Goal: Task Accomplishment & Management: Complete application form

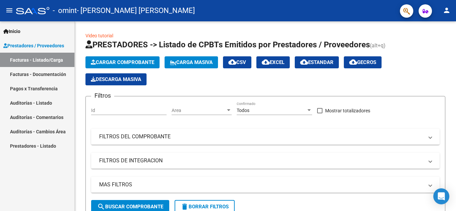
scroll to position [100, 0]
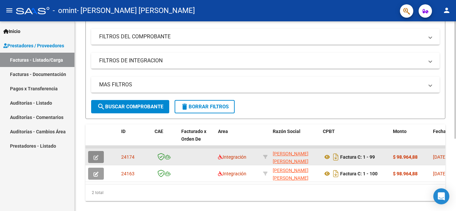
click at [95, 156] on icon "button" at bounding box center [95, 157] width 5 height 5
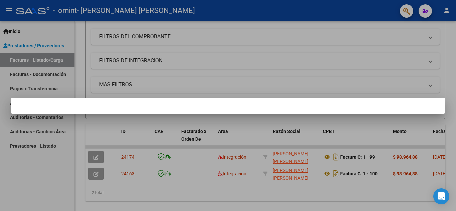
click at [288, 45] on div at bounding box center [228, 105] width 456 height 211
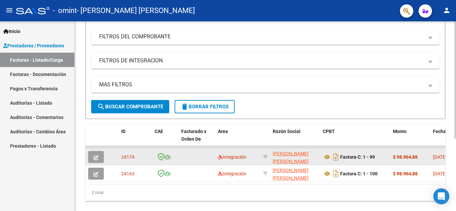
click at [94, 158] on icon "button" at bounding box center [95, 157] width 5 height 5
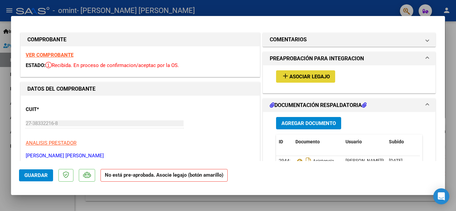
click at [294, 76] on span "Asociar Legajo" at bounding box center [309, 77] width 40 height 6
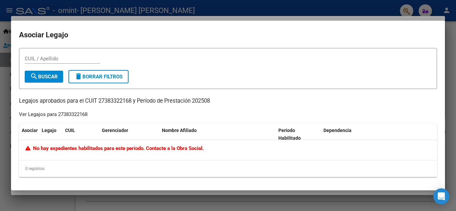
click at [273, 7] on div at bounding box center [228, 105] width 456 height 211
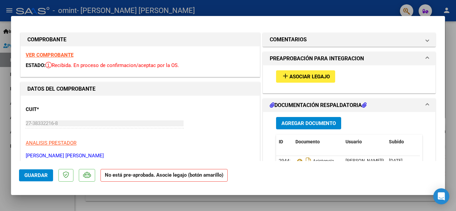
click at [349, 6] on div at bounding box center [228, 105] width 456 height 211
type input "$ 0,00"
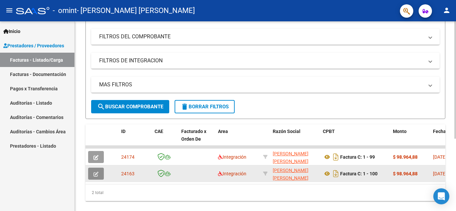
click at [94, 174] on icon "button" at bounding box center [95, 174] width 5 height 5
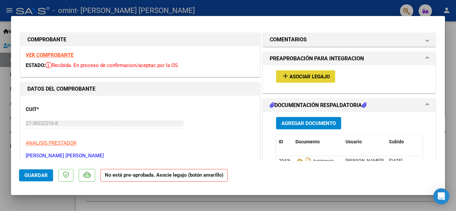
click at [296, 77] on span "Asociar Legajo" at bounding box center [309, 77] width 40 height 6
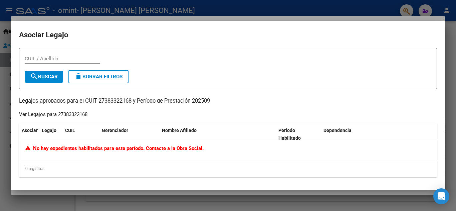
click at [268, 5] on div at bounding box center [228, 105] width 456 height 211
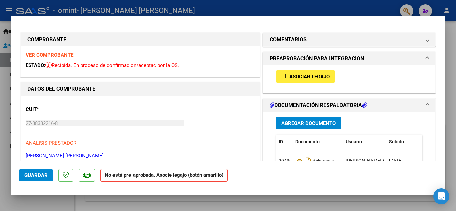
click at [268, 5] on div at bounding box center [228, 105] width 456 height 211
type input "$ 0,00"
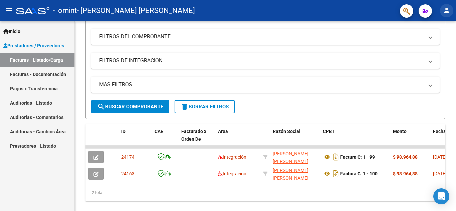
click at [449, 11] on mat-icon "person" at bounding box center [446, 10] width 8 height 8
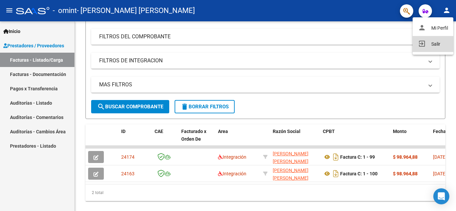
click at [436, 41] on button "exit_to_app Salir" at bounding box center [432, 44] width 41 height 16
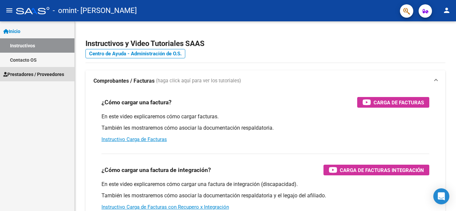
click at [39, 75] on span "Prestadores / Proveedores" at bounding box center [33, 74] width 61 height 7
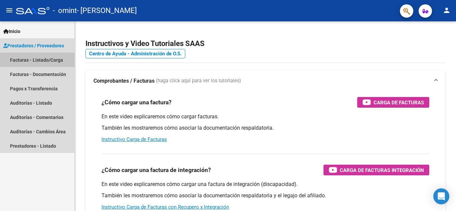
click at [39, 59] on link "Facturas - Listado/Carga" at bounding box center [37, 60] width 74 height 14
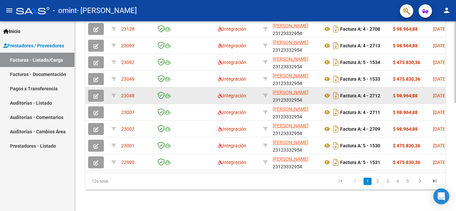
scroll to position [250, 0]
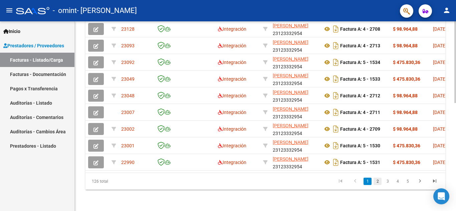
click at [377, 182] on link "2" at bounding box center [377, 181] width 8 height 7
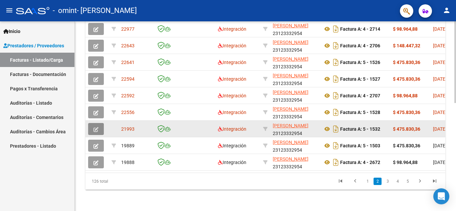
click at [96, 127] on icon "button" at bounding box center [95, 129] width 5 height 5
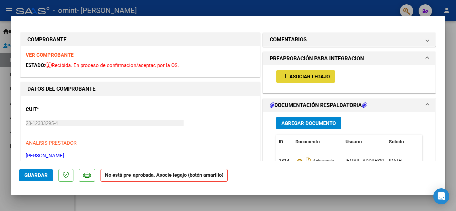
click at [311, 79] on span "Asociar Legajo" at bounding box center [309, 77] width 40 height 6
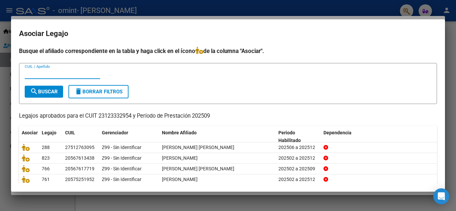
scroll to position [33, 0]
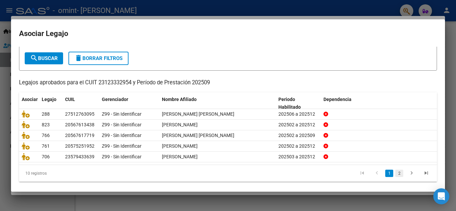
click at [395, 173] on link "2" at bounding box center [399, 173] width 8 height 7
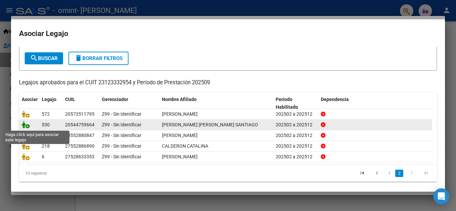
click at [23, 126] on icon at bounding box center [26, 124] width 8 height 7
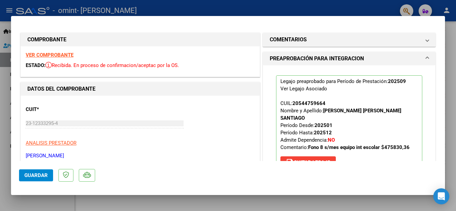
scroll to position [100, 0]
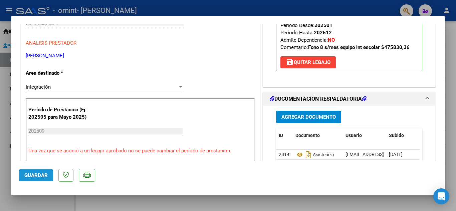
click at [43, 172] on button "Guardar" at bounding box center [36, 175] width 34 height 12
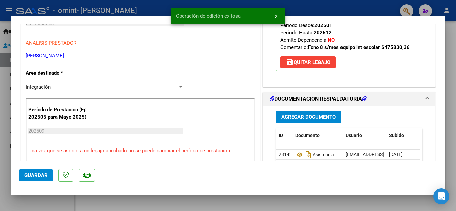
click at [274, 16] on button "x" at bounding box center [276, 16] width 13 height 12
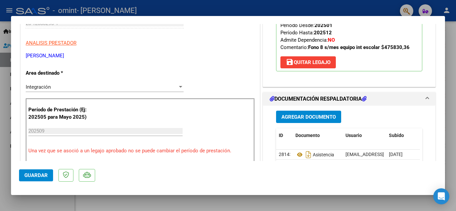
click at [273, 11] on div at bounding box center [228, 105] width 456 height 211
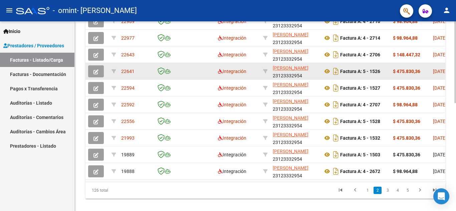
scroll to position [250, 0]
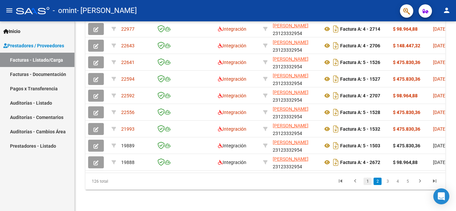
click at [366, 181] on link "1" at bounding box center [367, 181] width 8 height 7
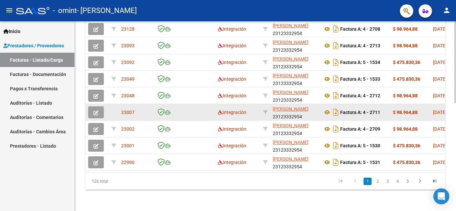
click at [99, 108] on button "button" at bounding box center [96, 112] width 16 height 12
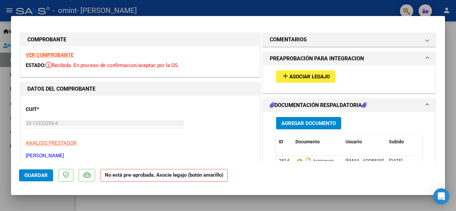
click at [307, 79] on span "Asociar Legajo" at bounding box center [309, 77] width 40 height 6
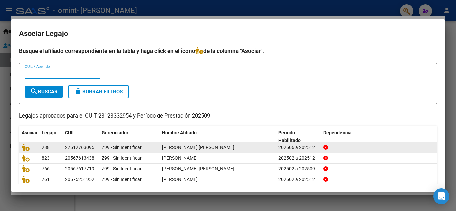
scroll to position [33, 0]
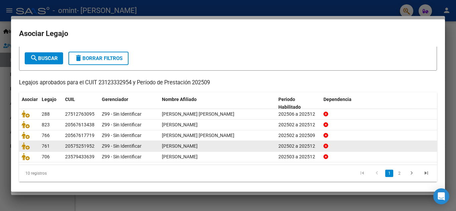
click at [395, 176] on link "2" at bounding box center [399, 173] width 8 height 7
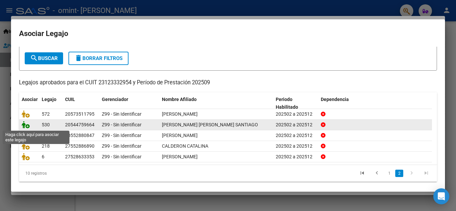
click at [26, 125] on icon at bounding box center [26, 124] width 8 height 7
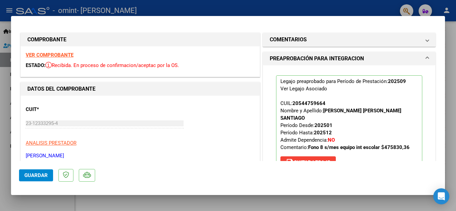
scroll to position [100, 0]
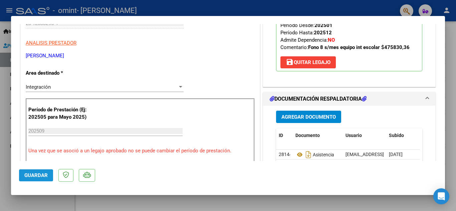
click at [35, 176] on span "Guardar" at bounding box center [35, 175] width 23 height 6
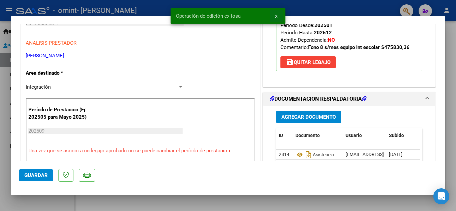
click at [277, 15] on button "x" at bounding box center [276, 16] width 13 height 12
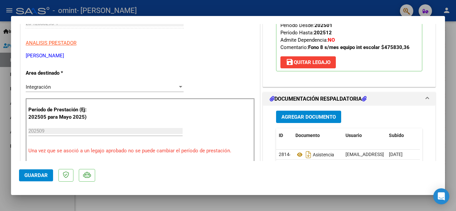
click at [282, 8] on div at bounding box center [228, 105] width 456 height 211
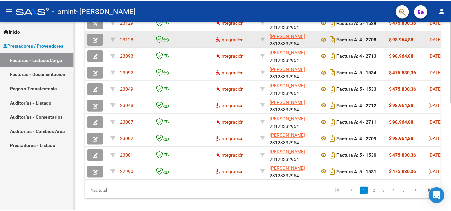
scroll to position [250, 0]
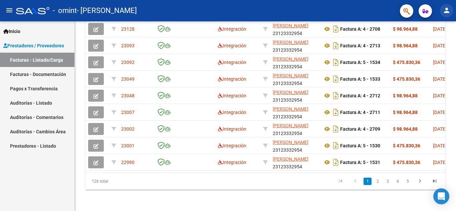
click at [446, 13] on mat-icon "person" at bounding box center [446, 10] width 8 height 8
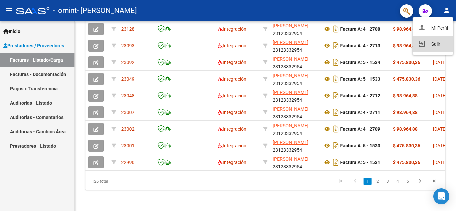
click at [434, 41] on button "exit_to_app Salir" at bounding box center [432, 44] width 41 height 16
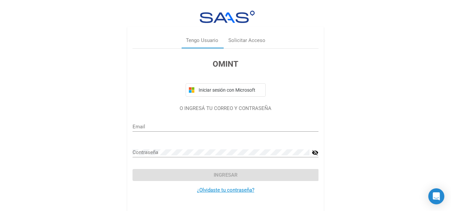
type input "info@igualmente.com.ar"
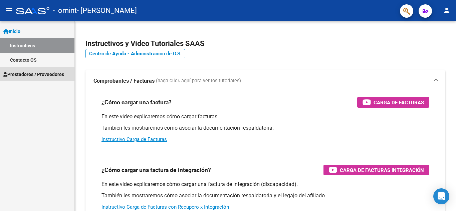
click at [46, 71] on span "Prestadores / Proveedores" at bounding box center [33, 74] width 61 height 7
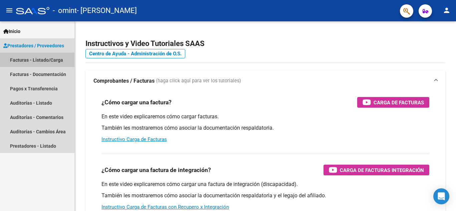
click at [41, 61] on link "Facturas - Listado/Carga" at bounding box center [37, 60] width 74 height 14
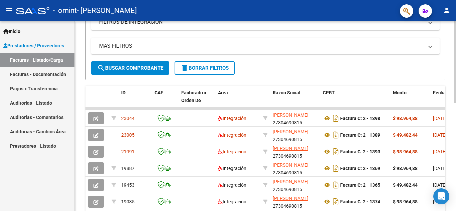
scroll to position [141, 0]
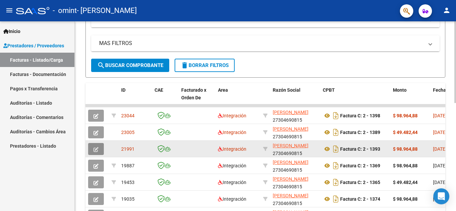
click at [98, 149] on button "button" at bounding box center [96, 149] width 16 height 12
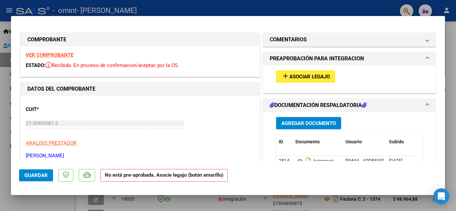
click at [301, 79] on span "Asociar Legajo" at bounding box center [309, 77] width 40 height 6
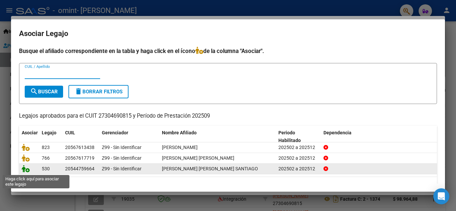
click at [25, 171] on icon at bounding box center [26, 168] width 8 height 7
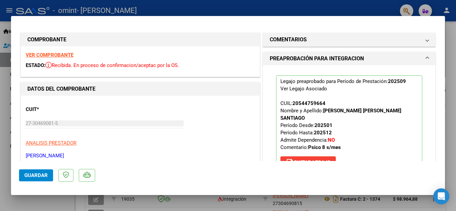
scroll to position [67, 0]
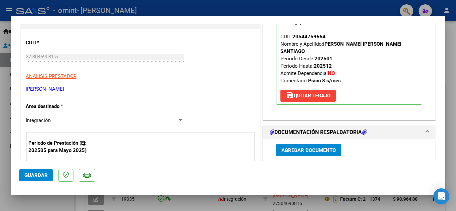
click at [32, 174] on span "Guardar" at bounding box center [35, 175] width 23 height 6
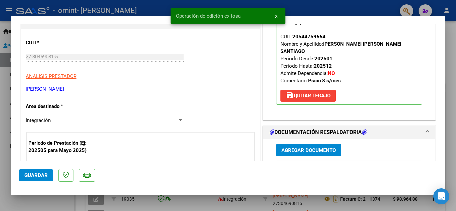
click at [274, 16] on button "x" at bounding box center [276, 16] width 13 height 12
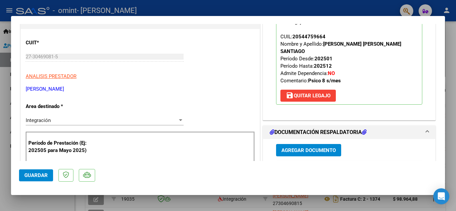
click at [280, 9] on div at bounding box center [228, 105] width 456 height 211
type input "$ 0,00"
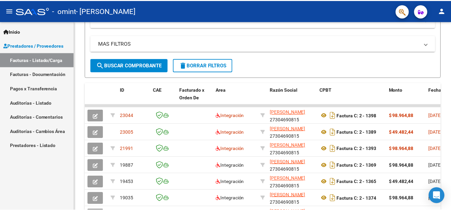
scroll to position [141, 0]
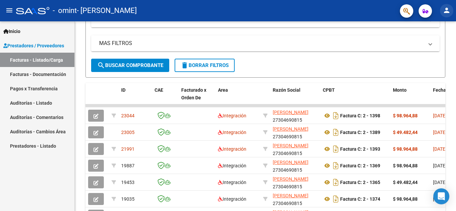
click at [446, 10] on mat-icon "person" at bounding box center [446, 10] width 8 height 8
click at [437, 43] on button "exit_to_app Salir" at bounding box center [432, 44] width 41 height 16
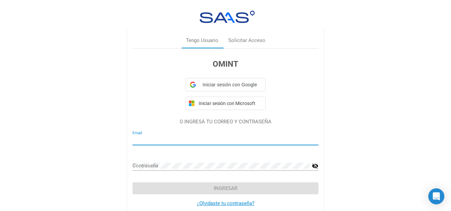
type input "licenciadasmartinez@gmail.com"
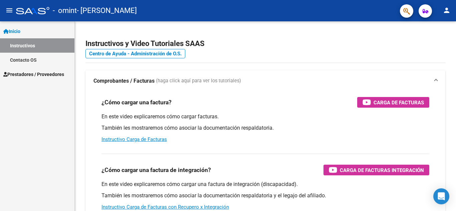
click at [43, 76] on span "Prestadores / Proveedores" at bounding box center [33, 74] width 61 height 7
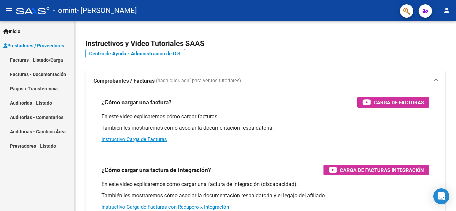
click at [40, 61] on link "Facturas - Listado/Carga" at bounding box center [37, 60] width 74 height 14
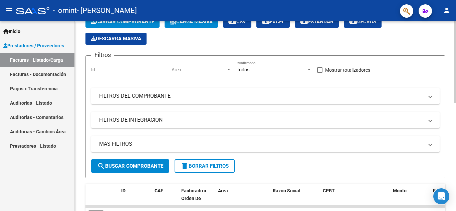
scroll to position [133, 0]
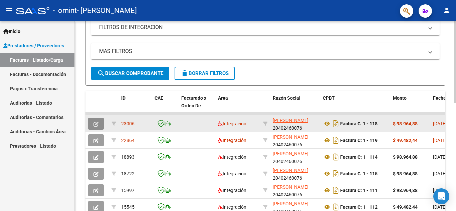
click at [97, 124] on icon "button" at bounding box center [95, 124] width 5 height 5
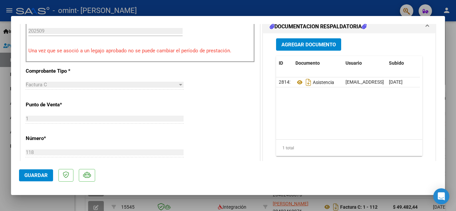
scroll to position [0, 0]
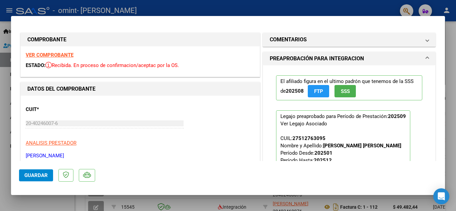
click at [328, 8] on div at bounding box center [228, 105] width 456 height 211
type input "$ 0,00"
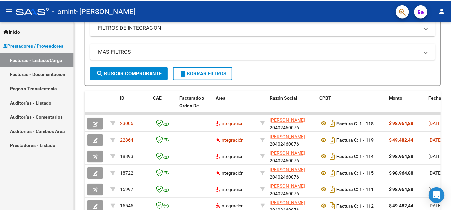
scroll to position [133, 0]
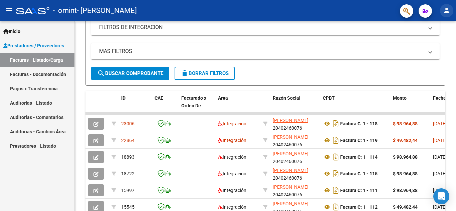
click at [444, 13] on mat-icon "person" at bounding box center [446, 10] width 8 height 8
click at [432, 46] on button "exit_to_app Salir" at bounding box center [432, 44] width 41 height 16
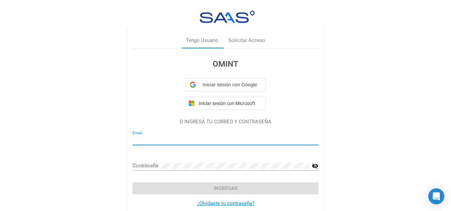
type input "santi_dubini@hotmail.com"
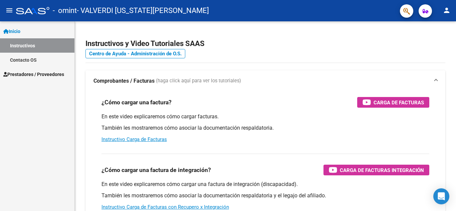
click at [34, 76] on span "Prestadores / Proveedores" at bounding box center [33, 74] width 61 height 7
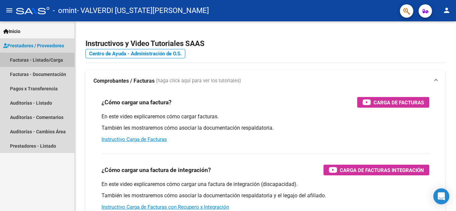
click at [36, 59] on link "Facturas - Listado/Carga" at bounding box center [37, 60] width 74 height 14
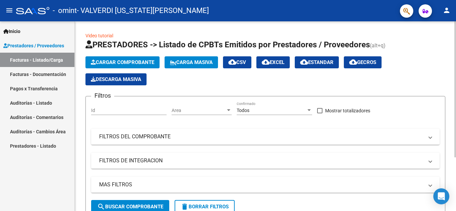
click at [120, 60] on span "Cargar Comprobante" at bounding box center [122, 62] width 63 height 6
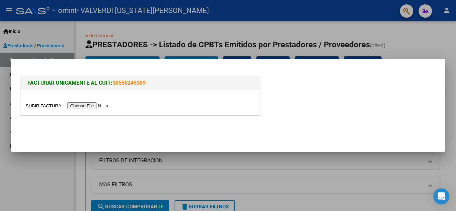
click at [145, 29] on div at bounding box center [228, 105] width 456 height 211
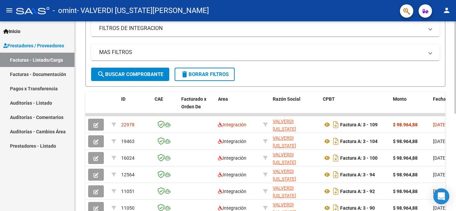
scroll to position [133, 0]
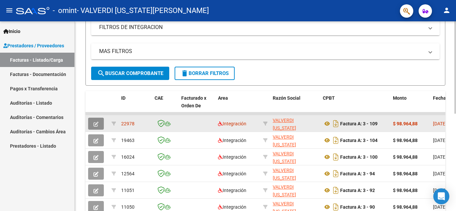
click at [96, 122] on icon "button" at bounding box center [95, 124] width 5 height 5
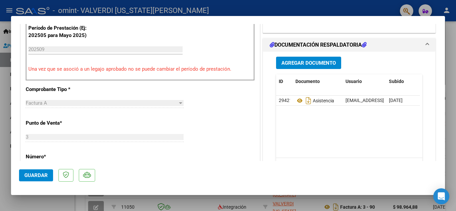
scroll to position [200, 0]
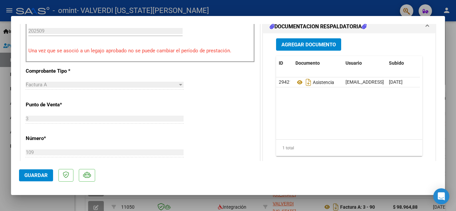
click at [30, 174] on span "Guardar" at bounding box center [35, 175] width 23 height 6
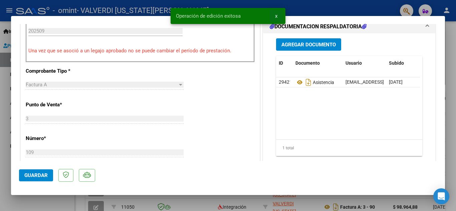
drag, startPoint x: 275, startPoint y: 15, endPoint x: 298, endPoint y: 8, distance: 24.5
click at [274, 15] on button "x" at bounding box center [276, 16] width 13 height 12
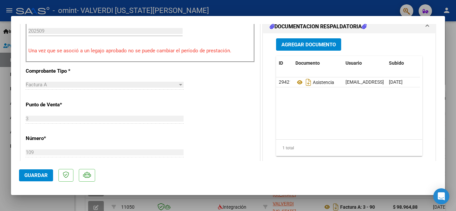
click at [302, 9] on div at bounding box center [228, 105] width 456 height 211
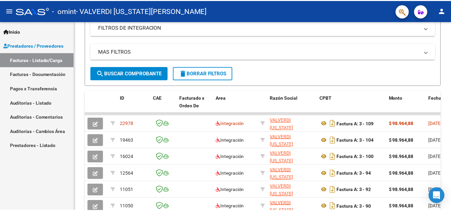
scroll to position [133, 0]
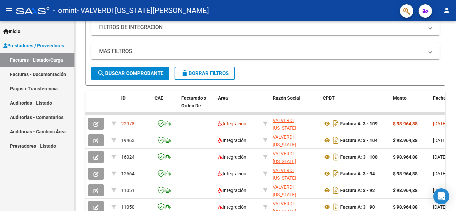
click at [448, 9] on mat-icon "person" at bounding box center [446, 10] width 8 height 8
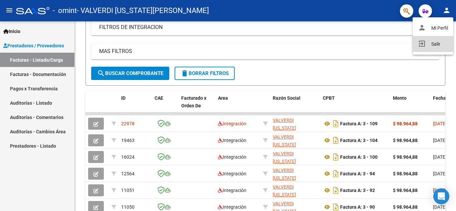
click at [434, 44] on button "exit_to_app Salir" at bounding box center [432, 44] width 41 height 16
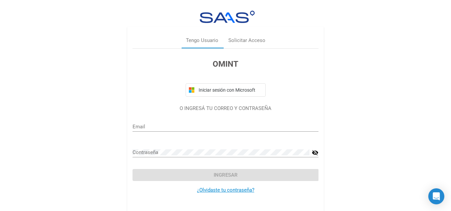
type input "lic.psp.virval@gmail.com"
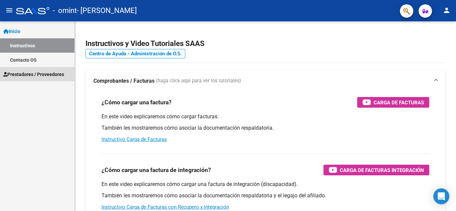
click at [54, 76] on span "Prestadores / Proveedores" at bounding box center [33, 74] width 61 height 7
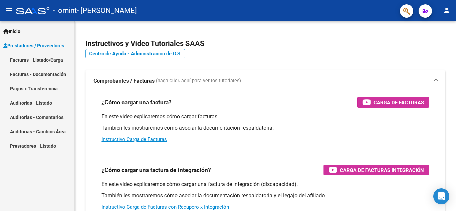
click at [43, 56] on link "Facturas - Listado/Carga" at bounding box center [37, 60] width 74 height 14
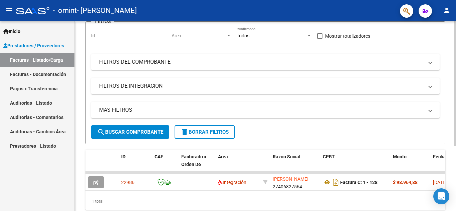
scroll to position [100, 0]
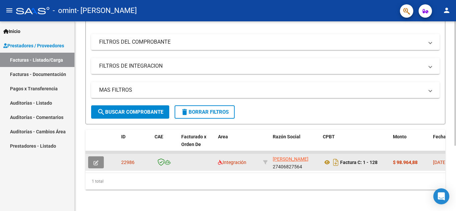
click at [90, 156] on button "button" at bounding box center [96, 162] width 16 height 12
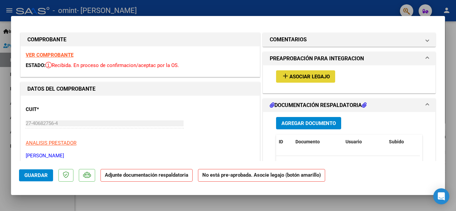
click at [308, 77] on span "Asociar Legajo" at bounding box center [309, 77] width 40 height 6
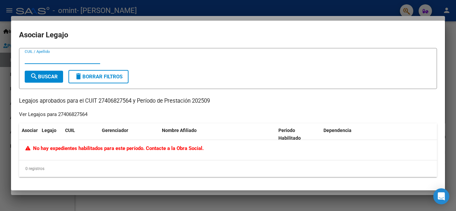
click at [277, 10] on div at bounding box center [228, 105] width 456 height 211
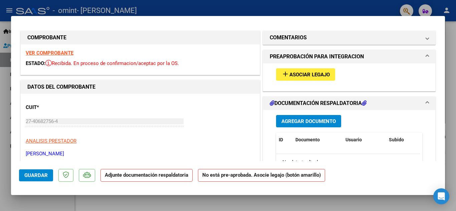
scroll to position [0, 0]
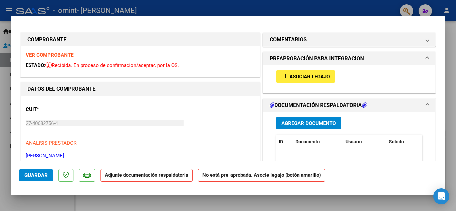
click at [299, 119] on button "Agregar Documento" at bounding box center [308, 123] width 65 height 12
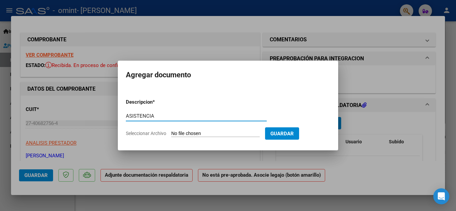
type input "ASISTENCIA"
click at [205, 135] on input "Seleccionar Archivo" at bounding box center [215, 134] width 88 height 6
type input "C:\fakepath\asistencia [PERSON_NAME] (8).pdf"
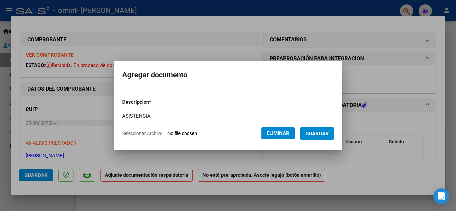
click at [327, 128] on button "Guardar" at bounding box center [317, 133] width 34 height 12
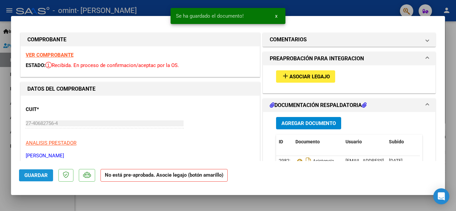
click at [38, 174] on span "Guardar" at bounding box center [35, 175] width 23 height 6
click at [275, 15] on span "x" at bounding box center [276, 16] width 2 height 6
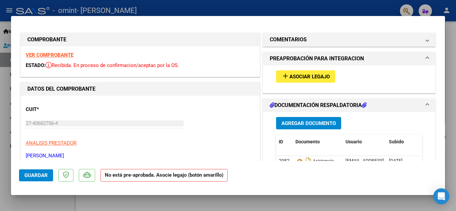
click at [293, 10] on div at bounding box center [228, 105] width 456 height 211
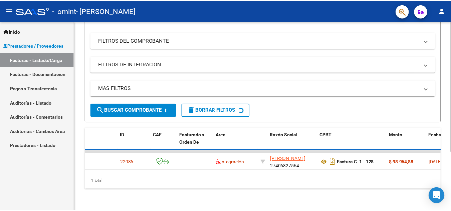
scroll to position [100, 0]
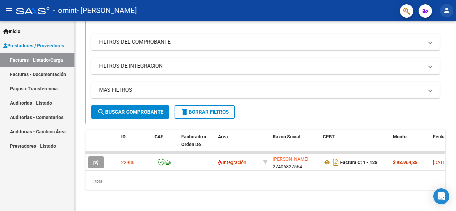
click at [449, 9] on mat-icon "person" at bounding box center [446, 10] width 8 height 8
click at [440, 44] on button "exit_to_app Salir" at bounding box center [432, 44] width 41 height 16
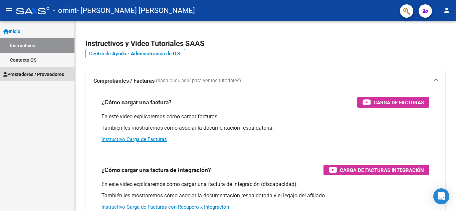
click at [49, 79] on link "Prestadores / Proveedores" at bounding box center [37, 74] width 74 height 14
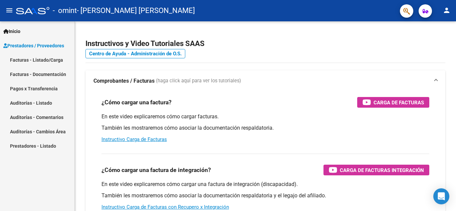
click at [49, 58] on link "Facturas - Listado/Carga" at bounding box center [37, 60] width 74 height 14
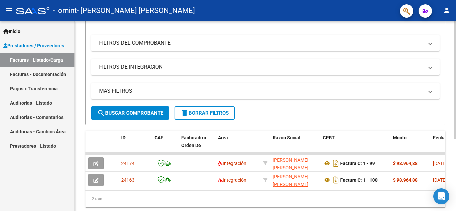
scroll to position [108, 0]
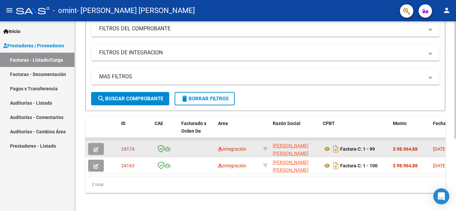
click at [91, 150] on button "button" at bounding box center [96, 149] width 16 height 12
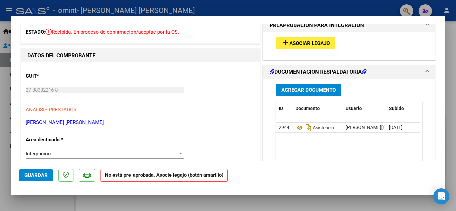
scroll to position [0, 0]
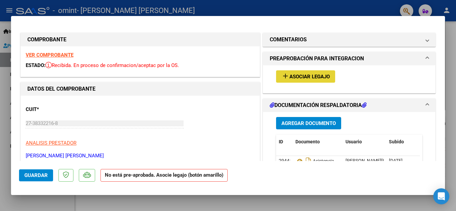
click at [296, 79] on span "Asociar Legajo" at bounding box center [309, 77] width 40 height 6
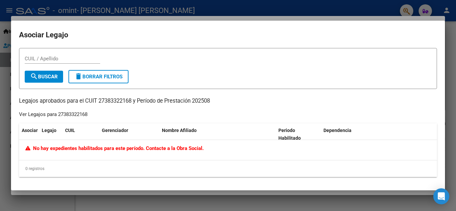
click at [280, 9] on div at bounding box center [228, 105] width 456 height 211
